Goal: Transaction & Acquisition: Download file/media

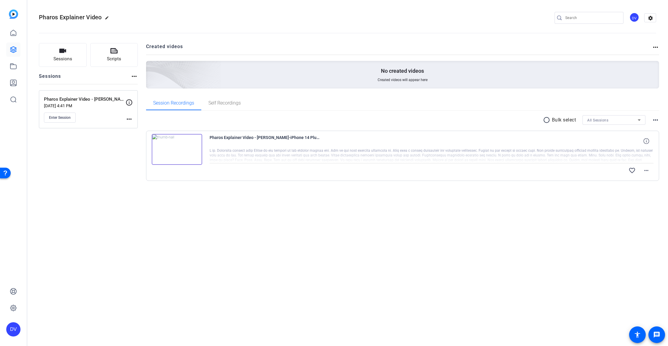
click at [445, 256] on div "Pharos Explainer Video edit DV settings Sessions Scripts Sessions more_horiz Ph…" at bounding box center [347, 173] width 641 height 346
click at [590, 154] on div at bounding box center [432, 155] width 444 height 15
click at [649, 169] on mat-icon "more_horiz" at bounding box center [646, 170] width 7 height 7
click at [631, 183] on span "Download Original" at bounding box center [631, 182] width 36 height 7
click at [557, 268] on div "Pharos Explainer Video edit DV settings Sessions Scripts Sessions more_horiz Ph…" at bounding box center [347, 173] width 641 height 346
